Goal: Task Accomplishment & Management: Use online tool/utility

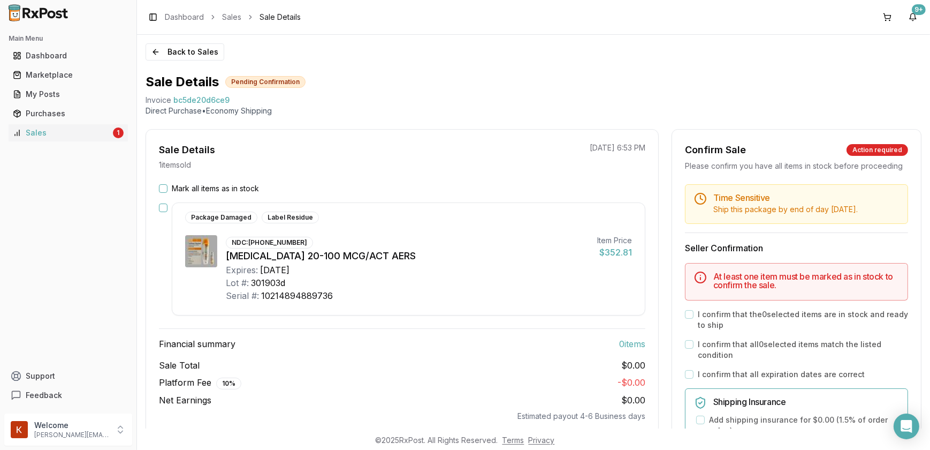
click at [159, 186] on button "Mark all items as in stock" at bounding box center [163, 188] width 9 height 9
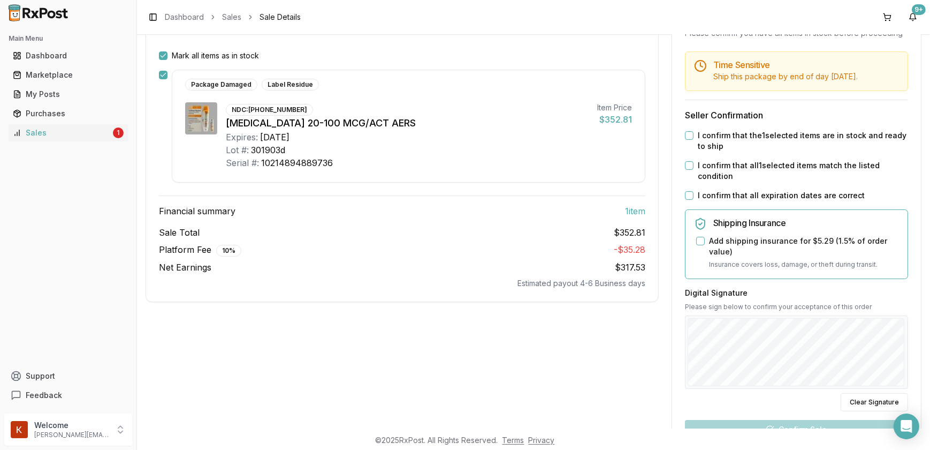
scroll to position [86, 0]
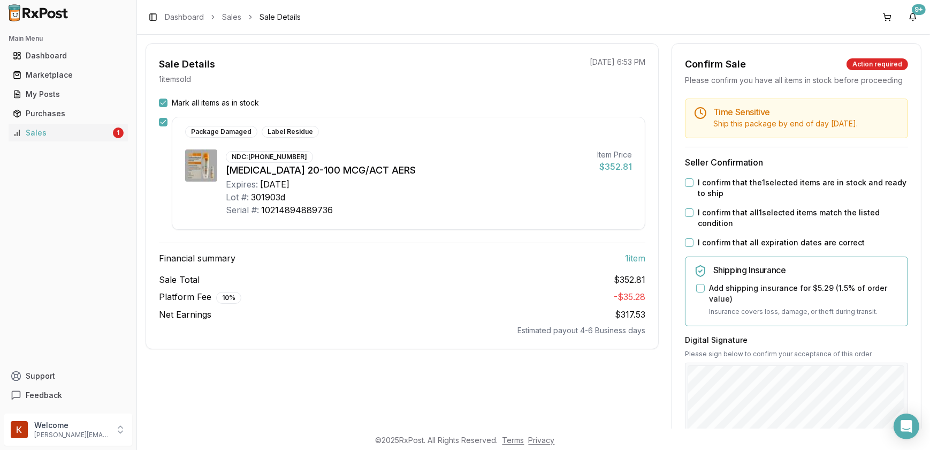
click at [689, 187] on button "I confirm that the 1 selected items are in stock and ready to ship" at bounding box center [689, 182] width 9 height 9
click at [689, 217] on button "I confirm that all 1 selected items match the listed condition" at bounding box center [689, 212] width 9 height 9
click at [686, 247] on button "I confirm that all expiration dates are correct" at bounding box center [689, 242] width 9 height 9
click at [697, 304] on div "Add shipping insurance for $5.29 ( 1.5 % of order value)" at bounding box center [797, 293] width 203 height 21
click at [701, 292] on button "Add shipping insurance for $5.29 ( 1.5 % of order value)" at bounding box center [700, 288] width 9 height 9
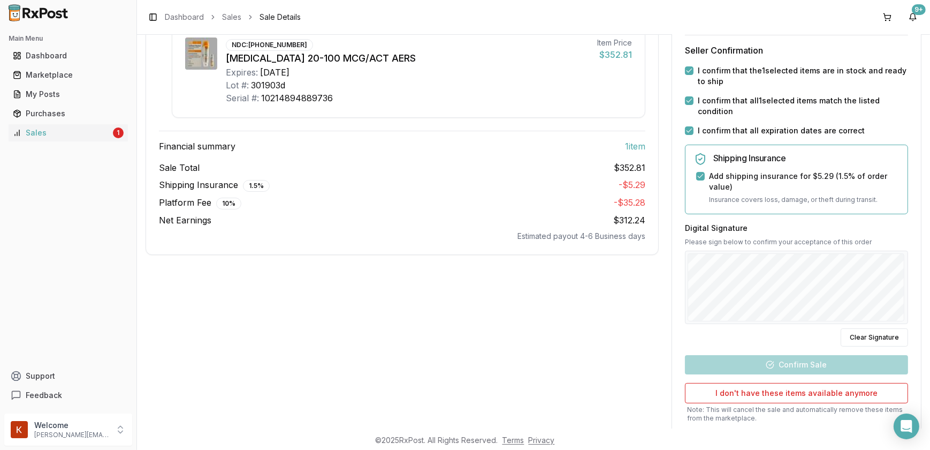
scroll to position [231, 0]
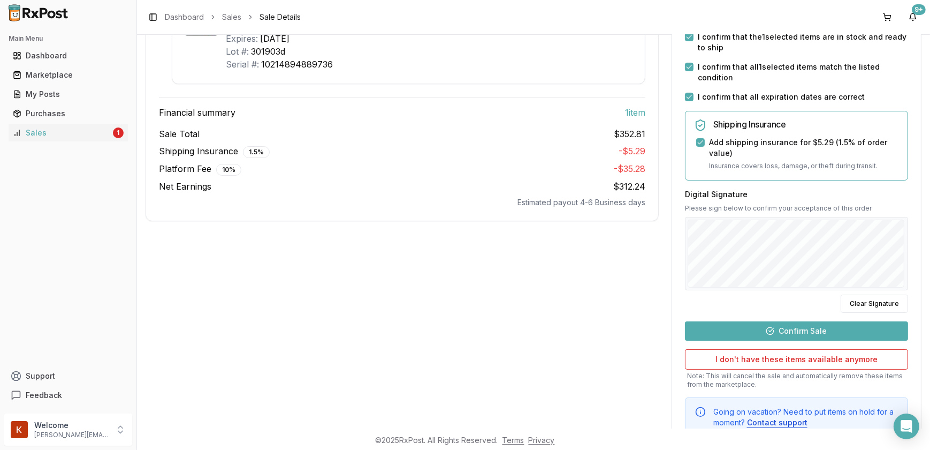
click at [772, 340] on button "Confirm Sale" at bounding box center [796, 330] width 223 height 19
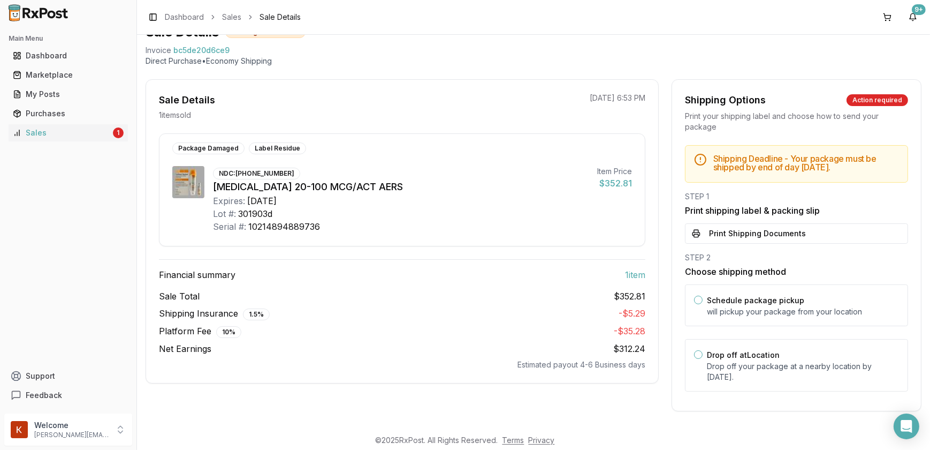
scroll to position [57, 0]
click at [726, 233] on button "Print Shipping Documents" at bounding box center [796, 233] width 223 height 20
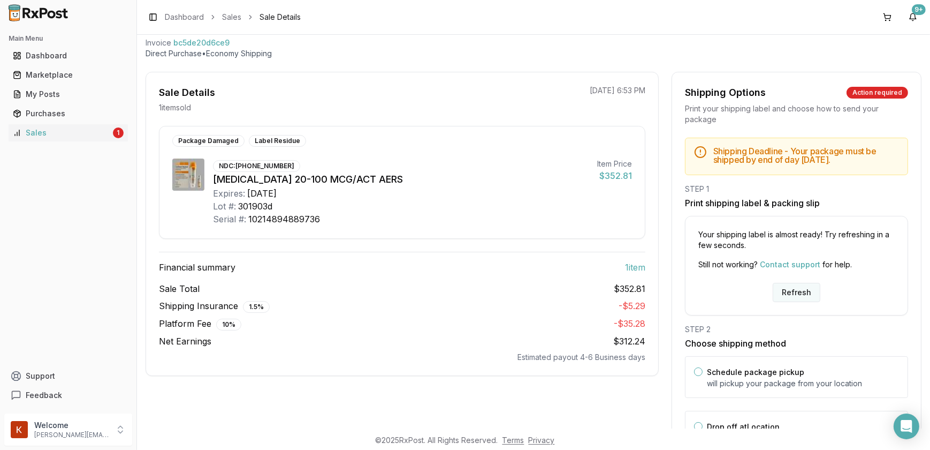
click at [802, 294] on button "Refresh" at bounding box center [797, 292] width 48 height 19
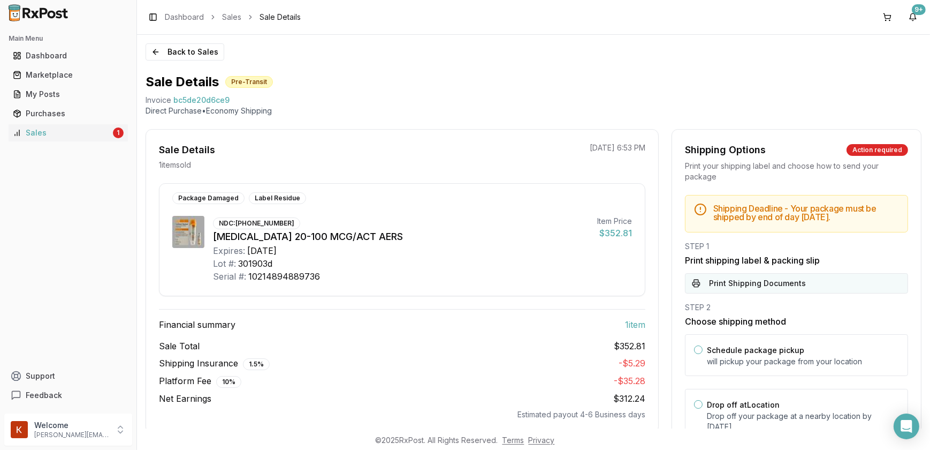
click at [746, 285] on button "Print Shipping Documents" at bounding box center [796, 283] width 223 height 20
